Goal: Check status: Check status

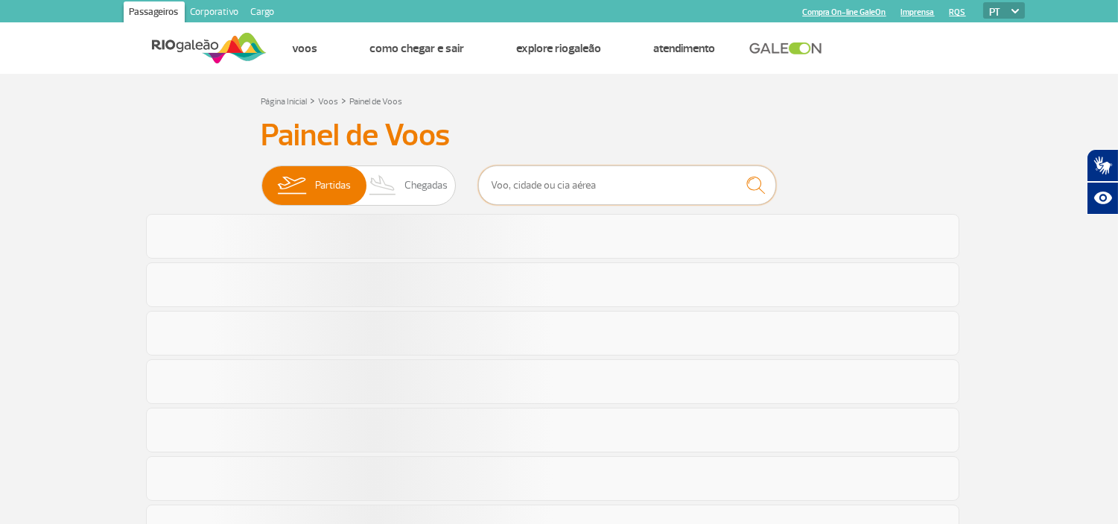
click at [590, 183] on input "text" at bounding box center [627, 184] width 298 height 39
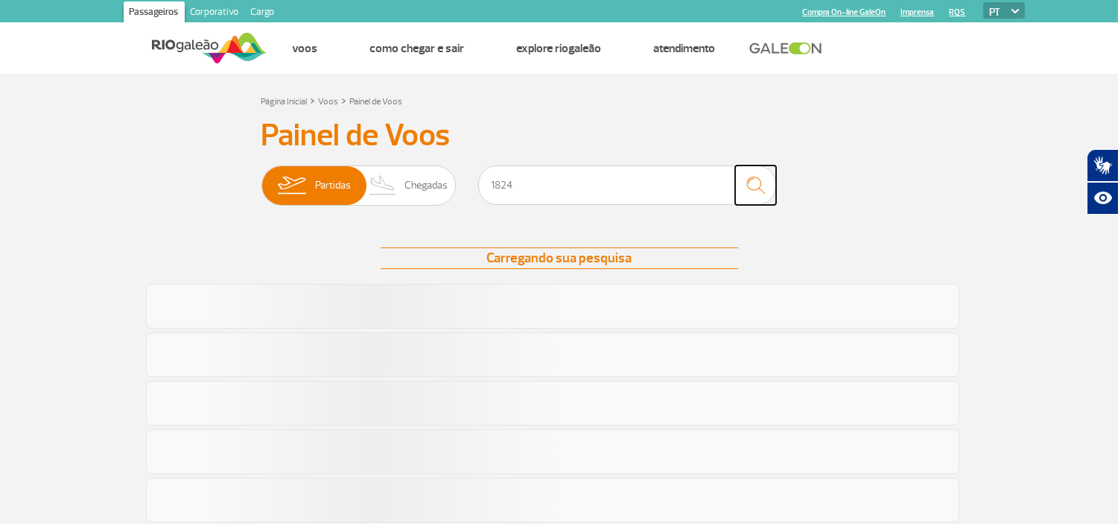
click at [750, 179] on img "submit" at bounding box center [756, 185] width 32 height 31
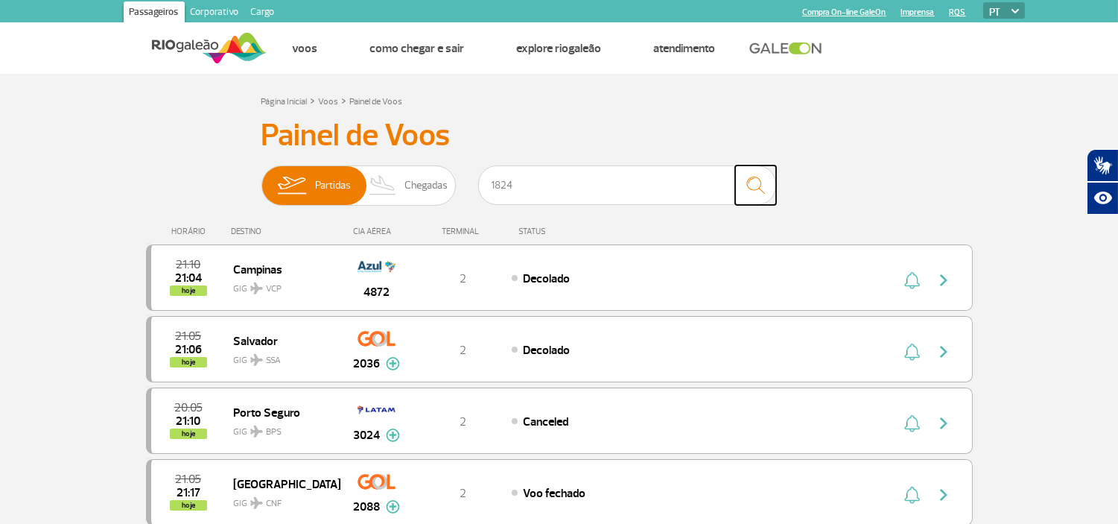
click at [750, 179] on img "submit" at bounding box center [756, 185] width 32 height 31
click at [706, 183] on input "1824" at bounding box center [627, 184] width 298 height 39
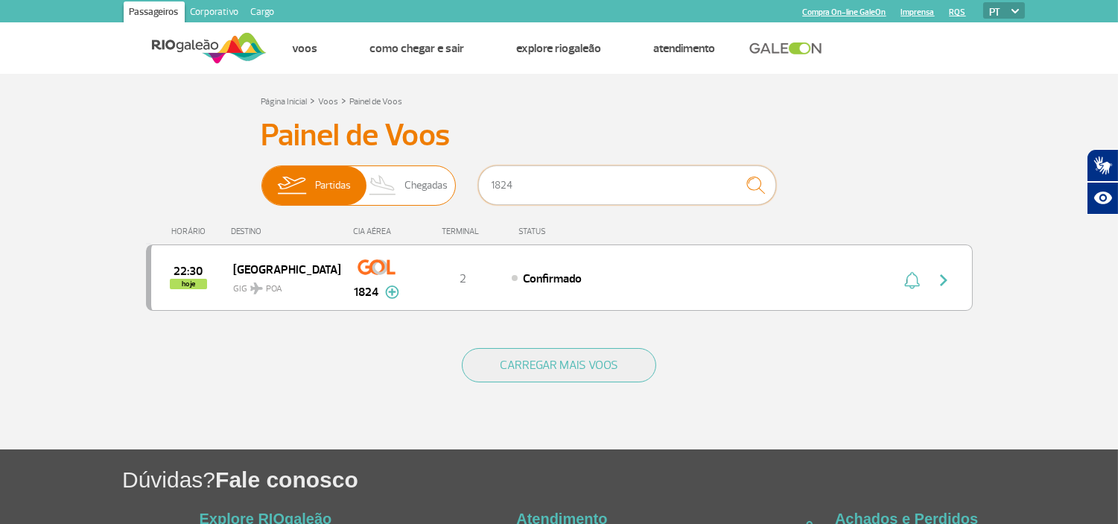
drag, startPoint x: 463, startPoint y: 188, endPoint x: 425, endPoint y: 192, distance: 37.5
click at [425, 192] on div "Partidas Chegadas 1824" at bounding box center [560, 187] width 596 height 45
type input "1824"
click at [943, 285] on img "button" at bounding box center [944, 280] width 18 height 18
